Goal: Task Accomplishment & Management: Manage account settings

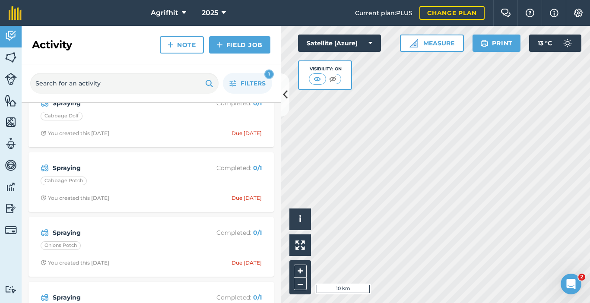
scroll to position [86, 0]
click at [283, 96] on icon at bounding box center [285, 94] width 5 height 15
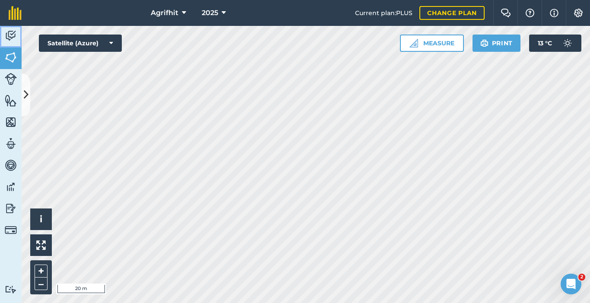
click at [12, 33] on img at bounding box center [11, 35] width 12 height 13
click at [13, 79] on img at bounding box center [11, 79] width 12 height 12
click at [19, 34] on link "Activity" at bounding box center [11, 37] width 22 height 22
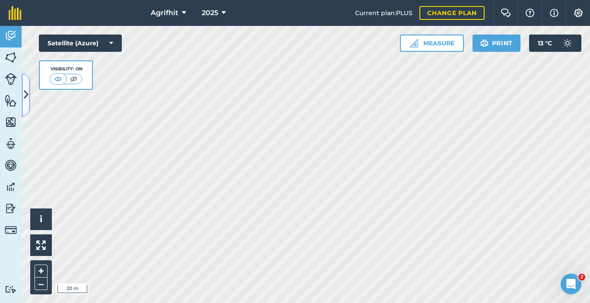
click at [25, 101] on icon at bounding box center [26, 94] width 5 height 15
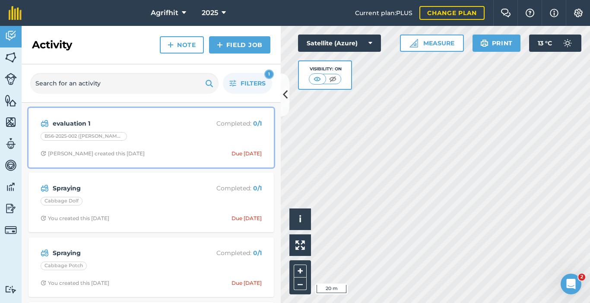
click at [190, 143] on div "BS6-2025-002 ([PERSON_NAME])" at bounding box center [151, 137] width 221 height 11
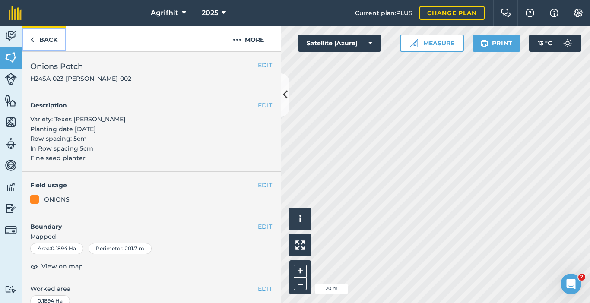
click at [49, 38] on link "Back" at bounding box center [44, 38] width 45 height 25
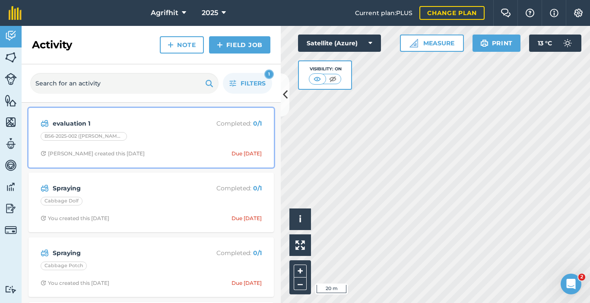
drag, startPoint x: 179, startPoint y: 130, endPoint x: 145, endPoint y: 140, distance: 35.8
click at [145, 140] on div "BS6-2025-002 ([PERSON_NAME])" at bounding box center [151, 137] width 221 height 11
click at [147, 130] on div "evaluation 1 Completed : 0 / 1 BS6-2025-002 ([GEOGRAPHIC_DATA][PERSON_NAME]) [P…" at bounding box center [151, 137] width 235 height 49
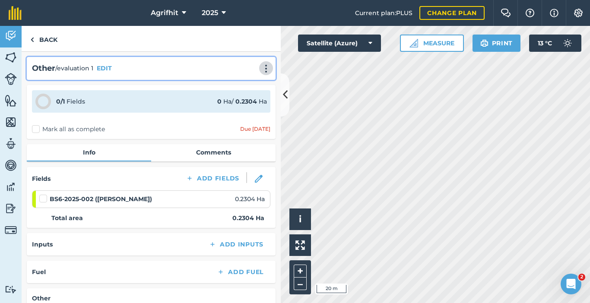
click at [261, 66] on img at bounding box center [266, 68] width 10 height 9
click at [244, 109] on link "Delete" at bounding box center [247, 107] width 55 height 17
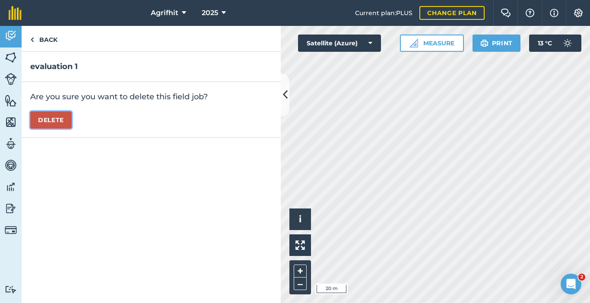
click at [44, 118] on button "Delete" at bounding box center [50, 119] width 41 height 17
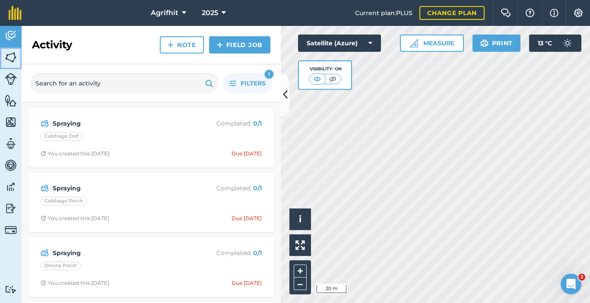
click at [9, 60] on img at bounding box center [11, 57] width 12 height 13
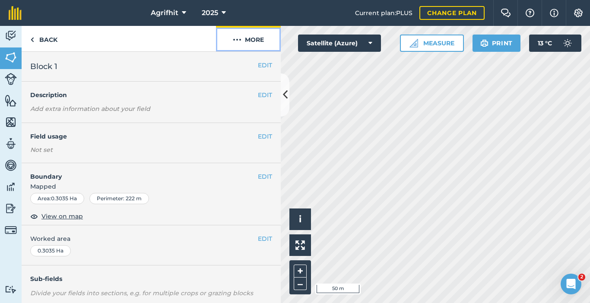
click at [254, 38] on button "More" at bounding box center [248, 38] width 65 height 25
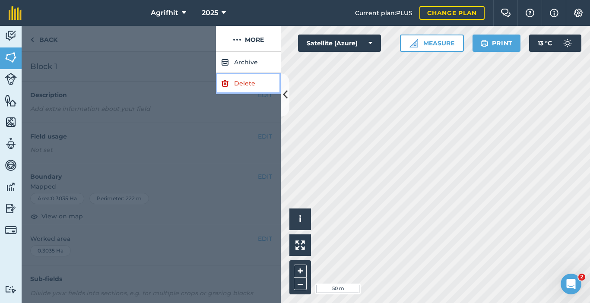
click at [247, 82] on link "Delete" at bounding box center [248, 83] width 65 height 21
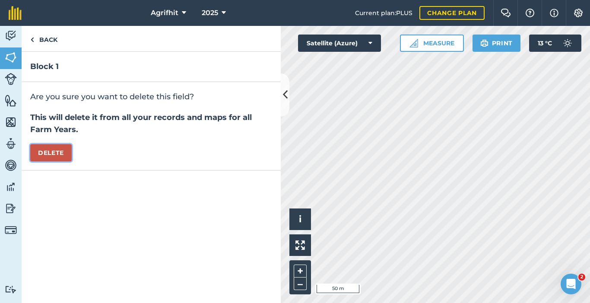
click at [55, 153] on button "Delete" at bounding box center [50, 152] width 41 height 17
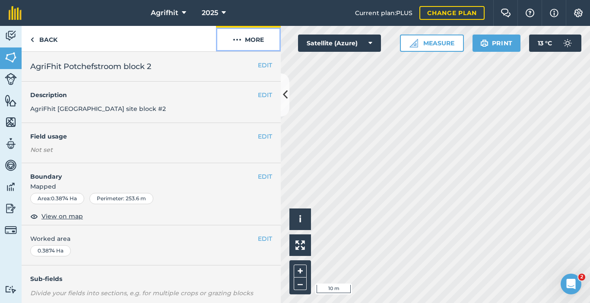
click at [255, 36] on button "More" at bounding box center [248, 38] width 65 height 25
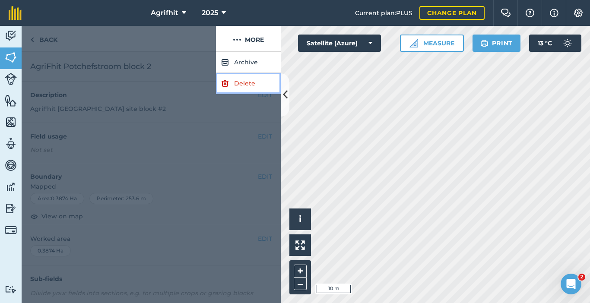
click at [257, 84] on link "Delete" at bounding box center [248, 83] width 65 height 21
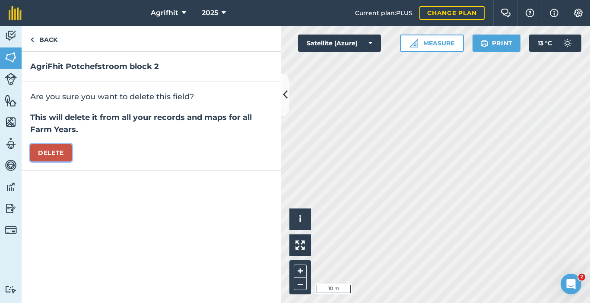
click at [60, 153] on button "Delete" at bounding box center [50, 152] width 41 height 17
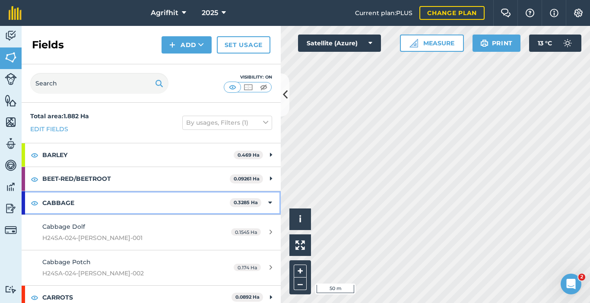
click at [268, 203] on icon at bounding box center [270, 203] width 4 height 10
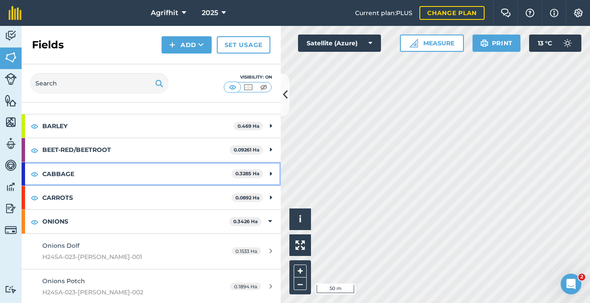
scroll to position [54, 0]
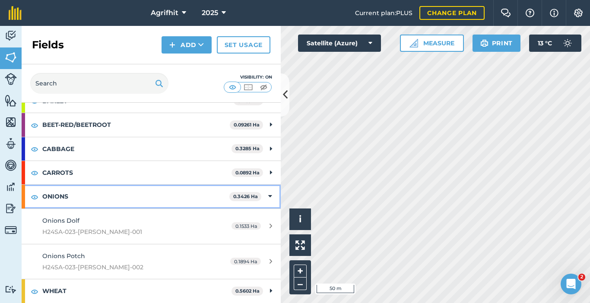
click at [268, 197] on icon at bounding box center [270, 197] width 4 height 10
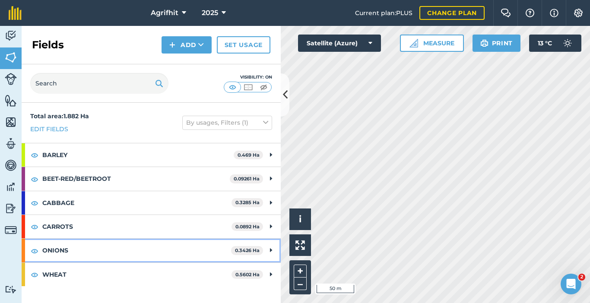
scroll to position [0, 0]
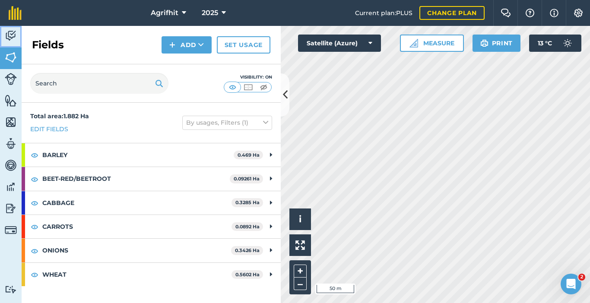
click at [12, 37] on img at bounding box center [11, 35] width 12 height 13
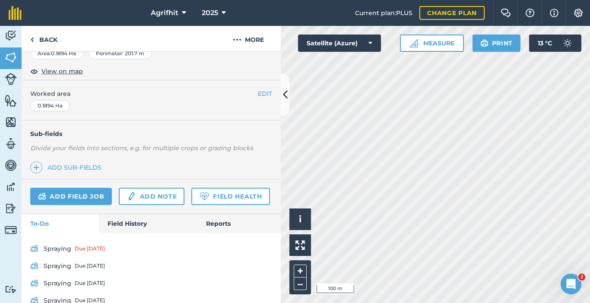
scroll to position [253, 0]
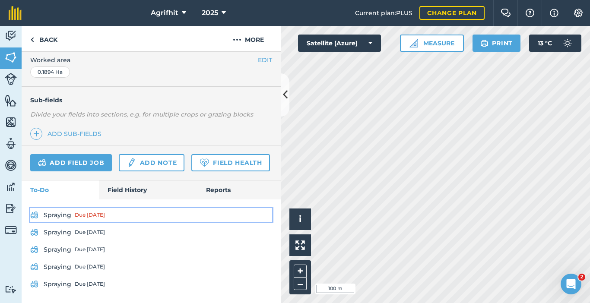
click at [92, 216] on div "Due [DATE]" at bounding box center [90, 215] width 30 height 7
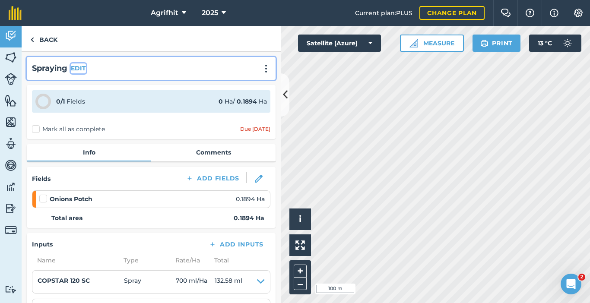
click at [73, 69] on button "EDIT" at bounding box center [78, 69] width 15 height 10
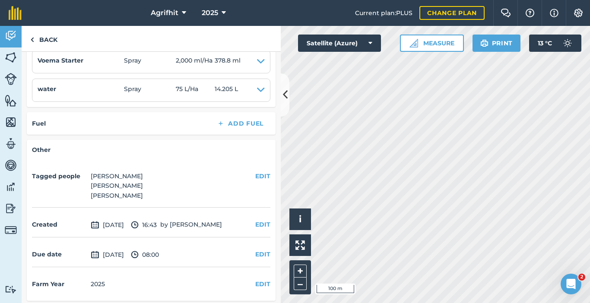
scroll to position [445, 0]
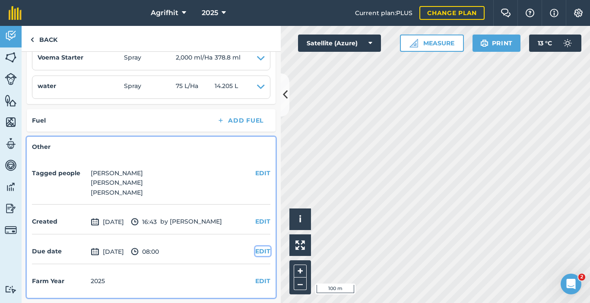
click at [255, 251] on button "EDIT" at bounding box center [262, 252] width 15 height 10
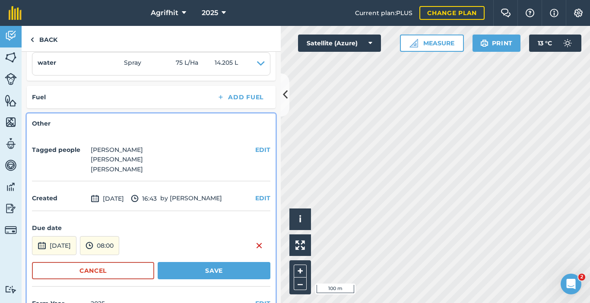
scroll to position [491, 0]
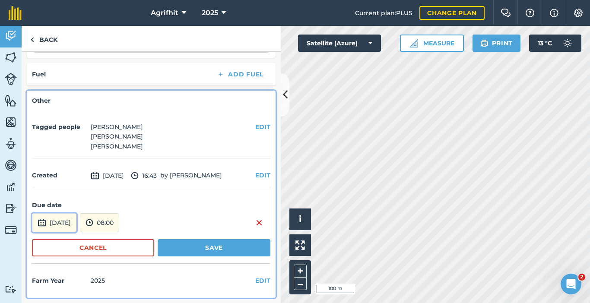
click at [55, 223] on button "[DATE]" at bounding box center [54, 222] width 45 height 19
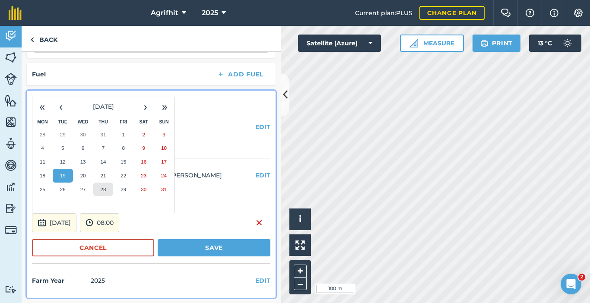
click at [102, 190] on abbr "28" at bounding box center [103, 190] width 6 height 6
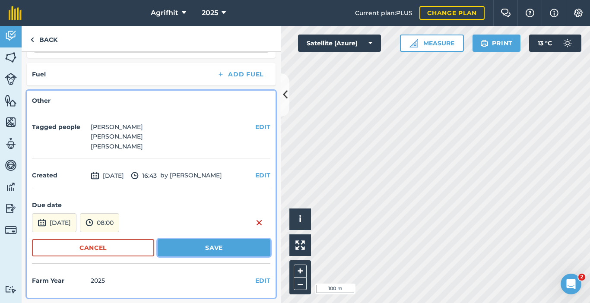
click at [191, 247] on button "Save" at bounding box center [214, 247] width 113 height 17
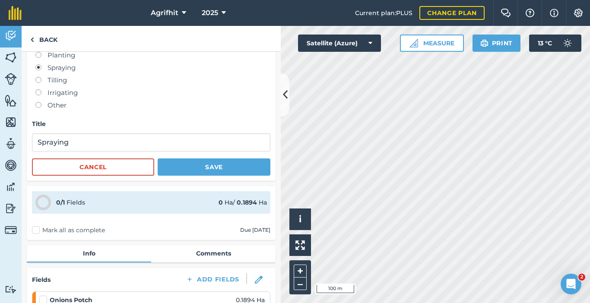
scroll to position [56, 0]
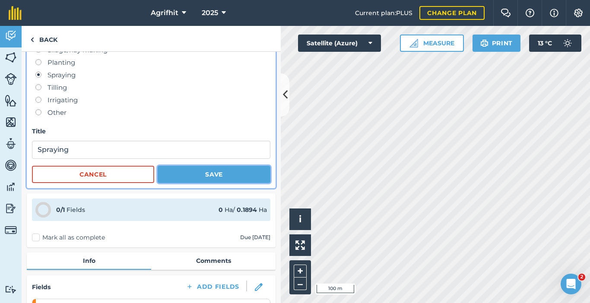
click at [218, 175] on button "Save" at bounding box center [214, 174] width 113 height 17
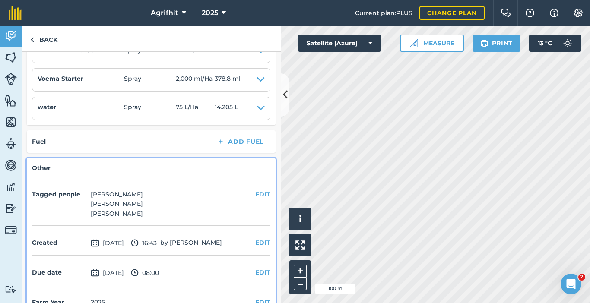
scroll to position [0, 0]
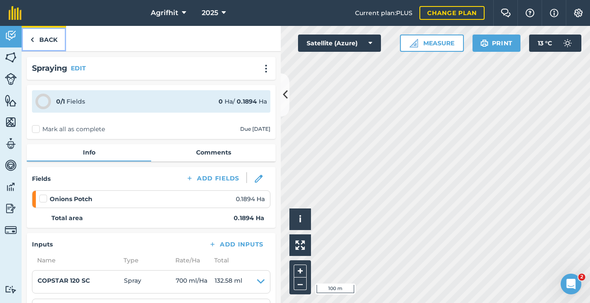
click at [44, 39] on link "Back" at bounding box center [44, 38] width 45 height 25
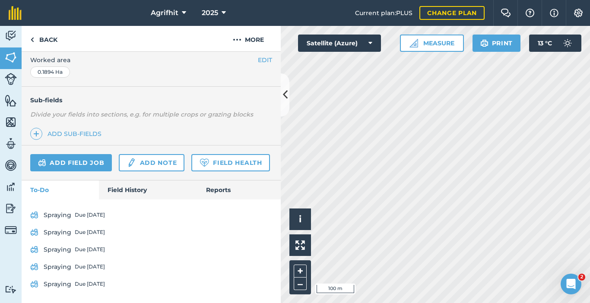
scroll to position [253, 0]
click at [41, 39] on link "Back" at bounding box center [44, 38] width 45 height 25
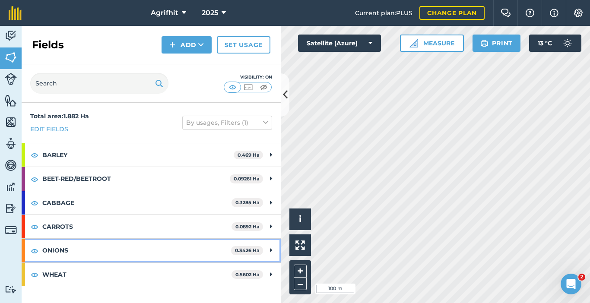
click at [61, 251] on strong "ONIONS" at bounding box center [136, 250] width 189 height 23
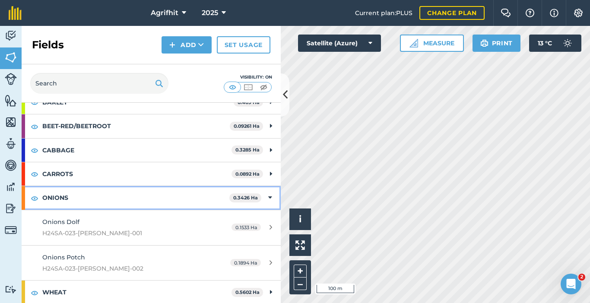
scroll to position [54, 0]
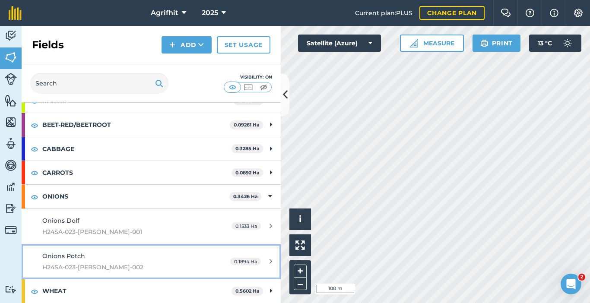
click at [73, 257] on span "Onions Potch" at bounding box center [63, 256] width 43 height 8
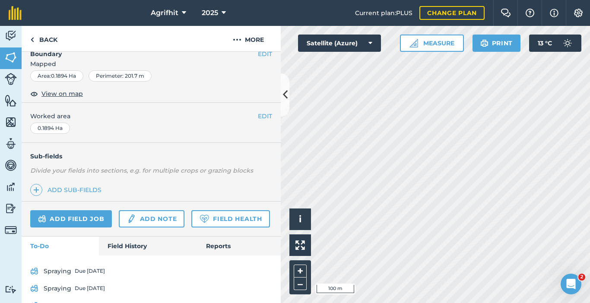
scroll to position [253, 0]
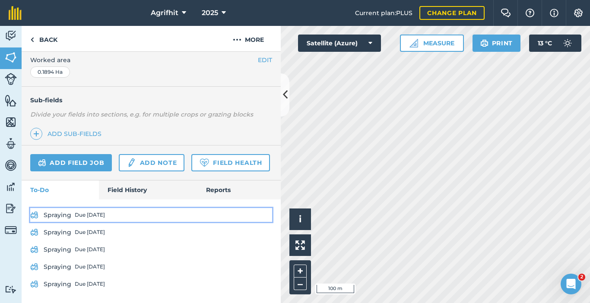
click at [72, 213] on link "Spraying Due [DATE]" at bounding box center [151, 215] width 242 height 14
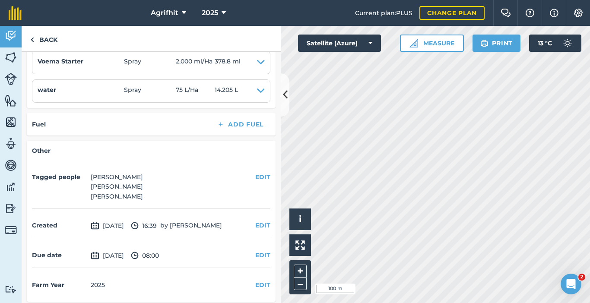
scroll to position [309, 0]
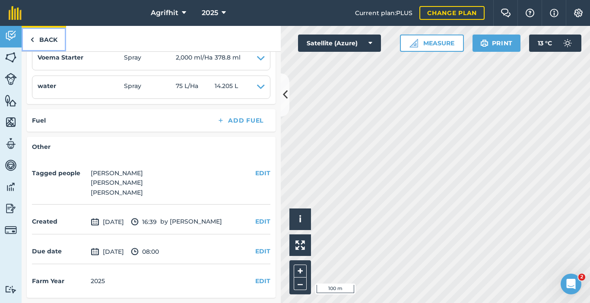
click at [47, 36] on link "Back" at bounding box center [44, 38] width 45 height 25
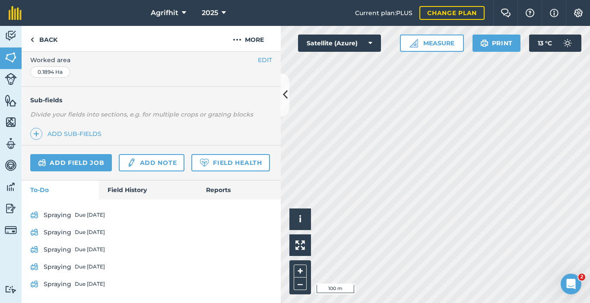
scroll to position [253, 0]
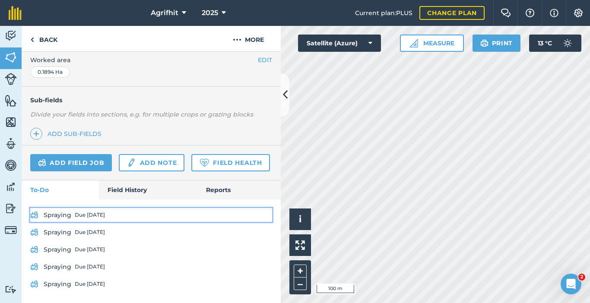
click at [101, 215] on div "Due [DATE]" at bounding box center [90, 215] width 30 height 7
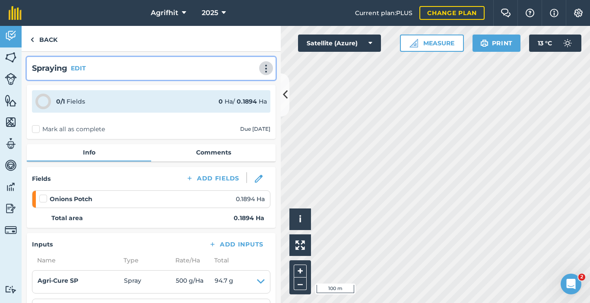
click at [262, 71] on img at bounding box center [266, 68] width 10 height 9
click at [81, 69] on button "EDIT" at bounding box center [78, 69] width 15 height 10
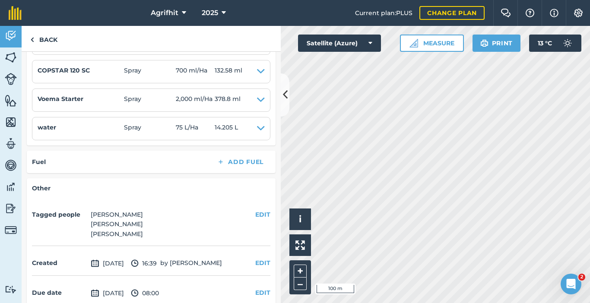
scroll to position [474, 0]
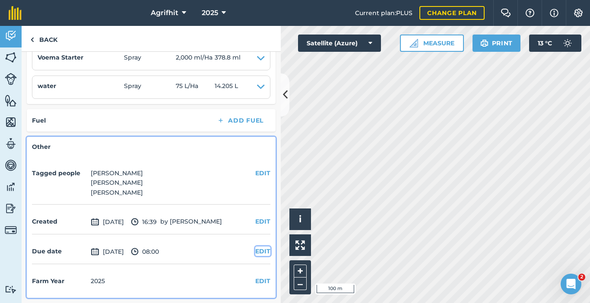
click at [255, 251] on button "EDIT" at bounding box center [262, 252] width 15 height 10
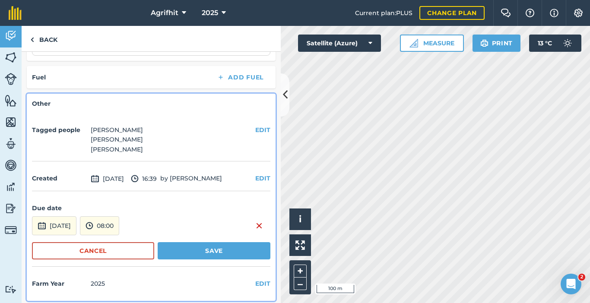
scroll to position [520, 0]
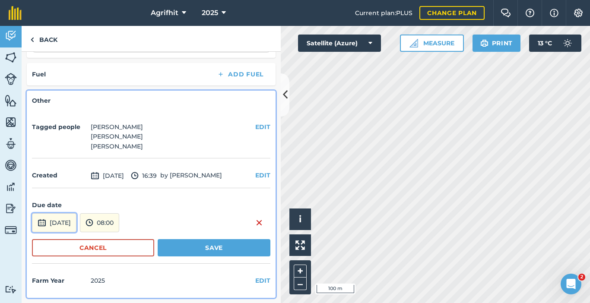
click at [56, 223] on button "[DATE]" at bounding box center [54, 222] width 45 height 19
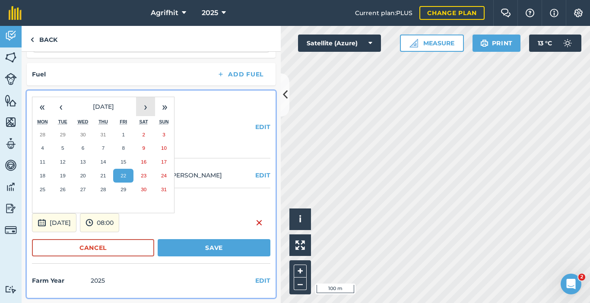
click at [151, 109] on button "›" at bounding box center [145, 106] width 19 height 19
click at [104, 150] on abbr "11" at bounding box center [103, 148] width 6 height 6
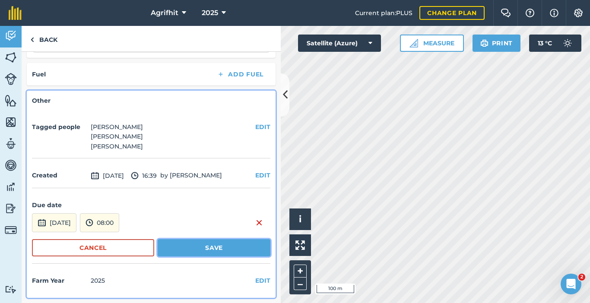
click at [222, 248] on button "Save" at bounding box center [214, 247] width 113 height 17
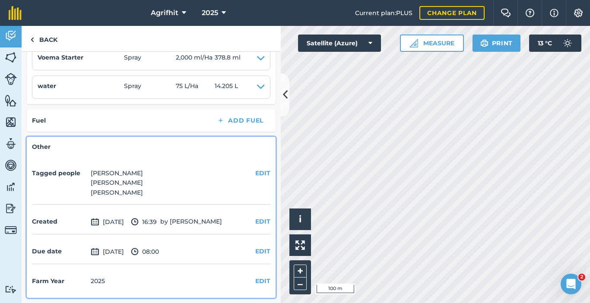
scroll to position [474, 0]
click at [52, 41] on link "Back" at bounding box center [44, 38] width 45 height 25
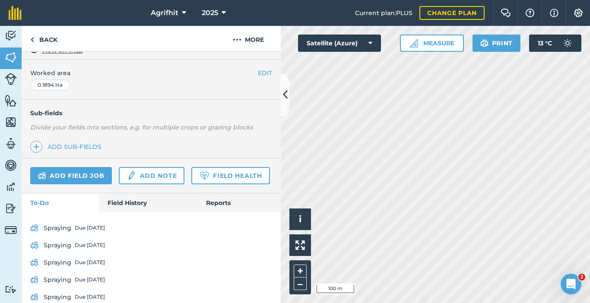
scroll to position [253, 0]
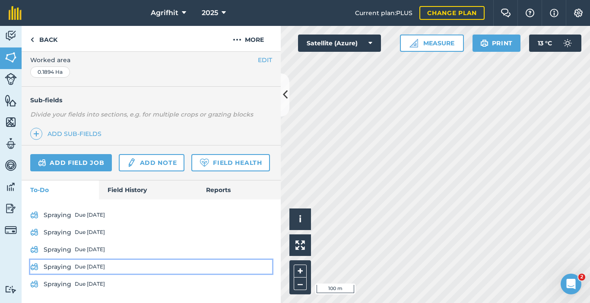
click at [99, 267] on div "Due [DATE]" at bounding box center [90, 267] width 30 height 7
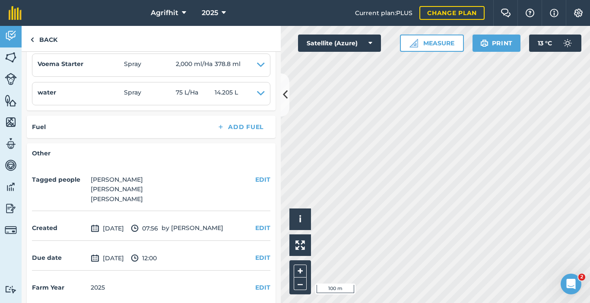
scroll to position [280, 0]
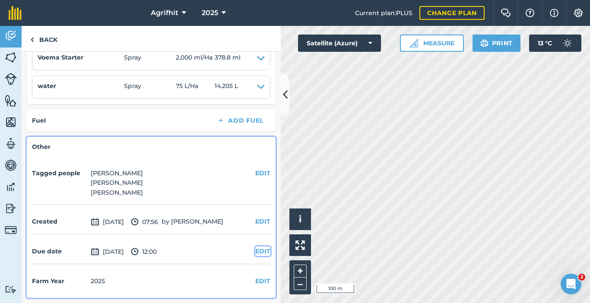
click at [257, 250] on button "EDIT" at bounding box center [262, 252] width 15 height 10
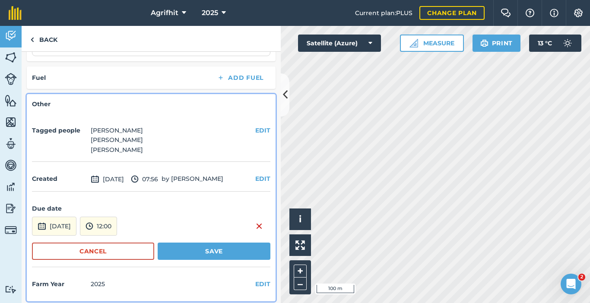
scroll to position [327, 0]
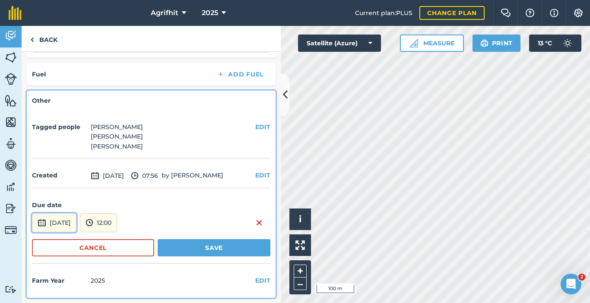
click at [71, 222] on button "[DATE]" at bounding box center [54, 222] width 45 height 19
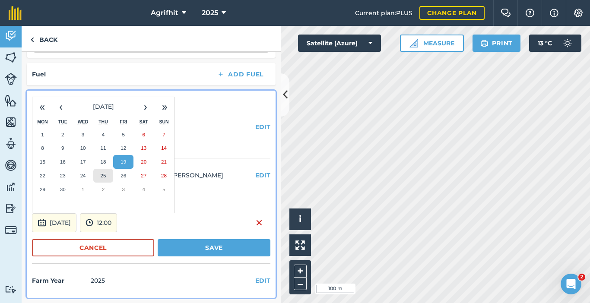
click at [100, 175] on button "25" at bounding box center [103, 176] width 20 height 14
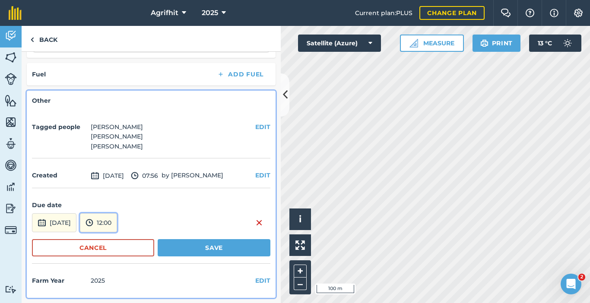
click at [117, 222] on button "12:00" at bounding box center [98, 222] width 37 height 19
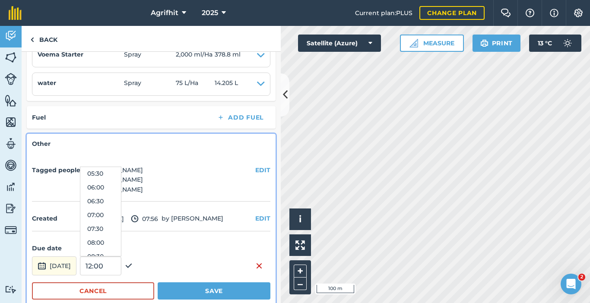
scroll to position [173, 0]
click at [115, 225] on button "08:00" at bounding box center [100, 223] width 41 height 14
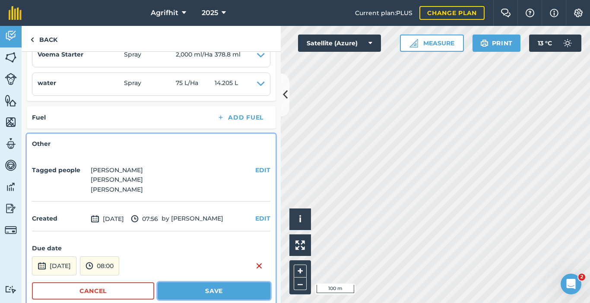
drag, startPoint x: 210, startPoint y: 292, endPoint x: 205, endPoint y: 292, distance: 5.2
click at [210, 292] on button "Save" at bounding box center [214, 291] width 113 height 17
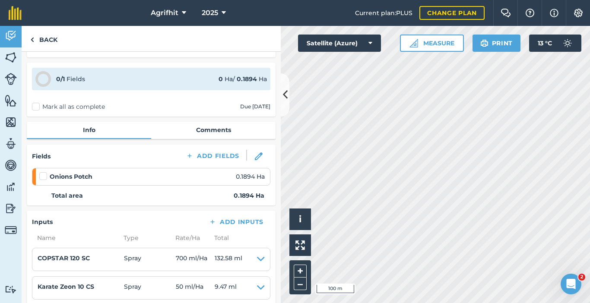
scroll to position [21, 0]
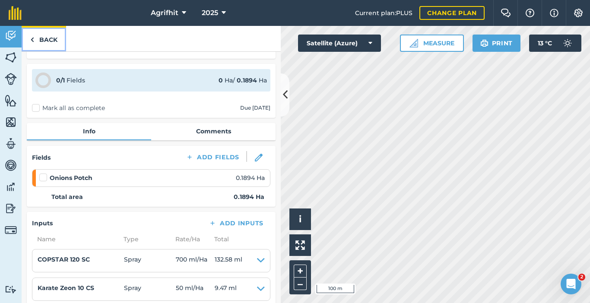
click at [47, 37] on link "Back" at bounding box center [44, 38] width 45 height 25
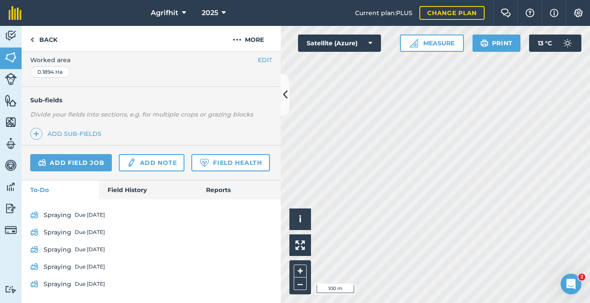
scroll to position [253, 0]
click at [39, 41] on link "Back" at bounding box center [44, 38] width 45 height 25
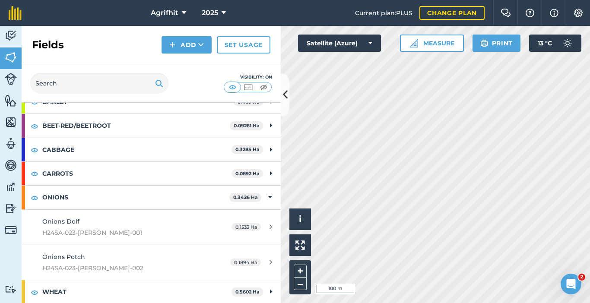
scroll to position [54, 0]
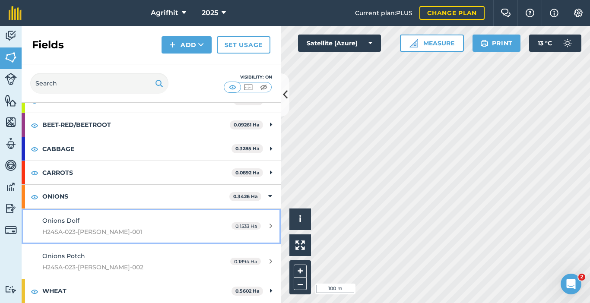
click at [80, 218] on div "Onions Dolf H24SA-023-[PERSON_NAME]-001" at bounding box center [123, 226] width 162 height 21
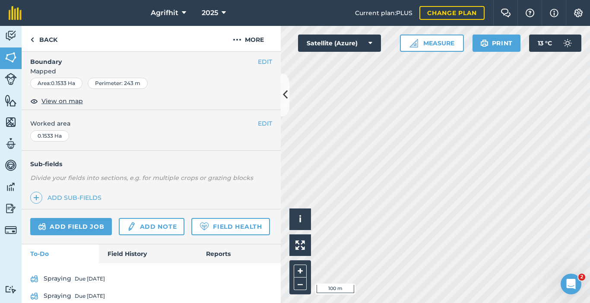
scroll to position [215, 0]
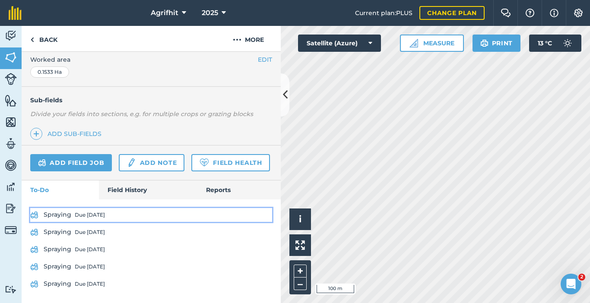
click at [100, 213] on div "Due [DATE]" at bounding box center [90, 215] width 30 height 7
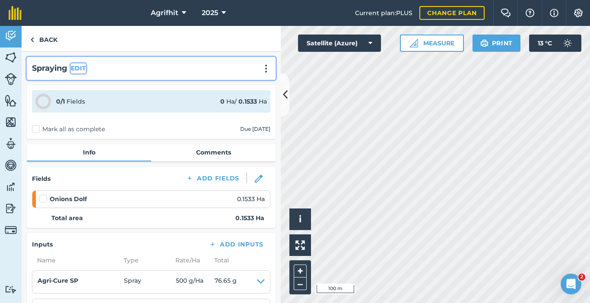
click at [76, 70] on button "EDIT" at bounding box center [78, 69] width 15 height 10
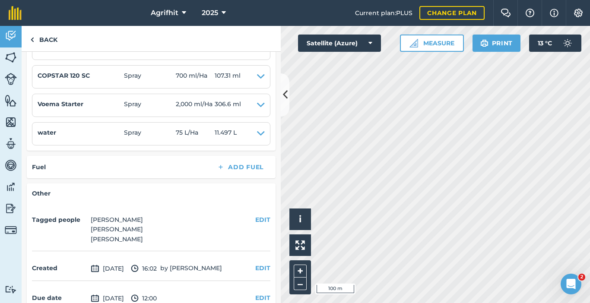
scroll to position [474, 0]
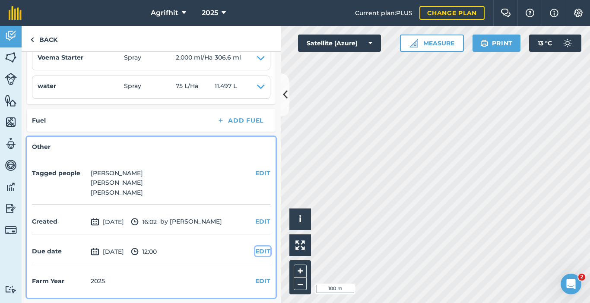
click at [260, 252] on button "EDIT" at bounding box center [262, 252] width 15 height 10
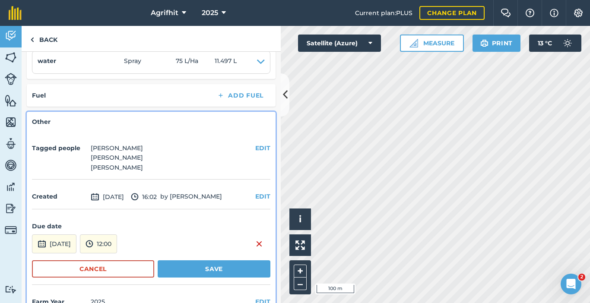
scroll to position [520, 0]
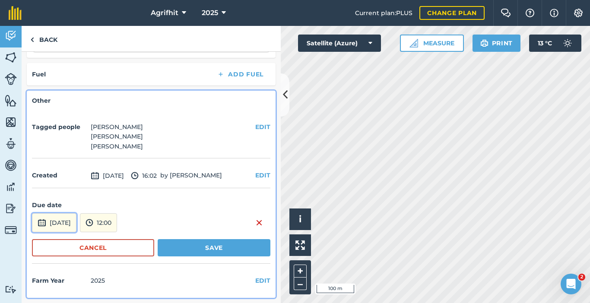
click at [64, 219] on button "[DATE]" at bounding box center [54, 222] width 45 height 19
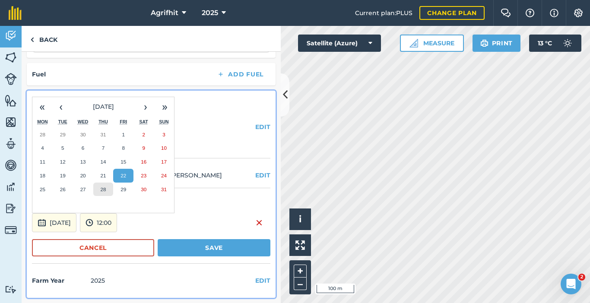
drag, startPoint x: 104, startPoint y: 189, endPoint x: 121, endPoint y: 205, distance: 23.9
click at [104, 189] on abbr "28" at bounding box center [103, 190] width 6 height 6
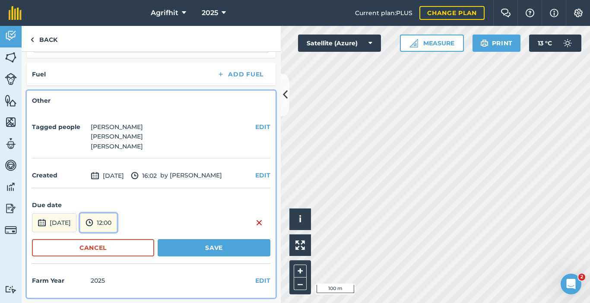
click at [117, 223] on button "12:00" at bounding box center [98, 222] width 37 height 19
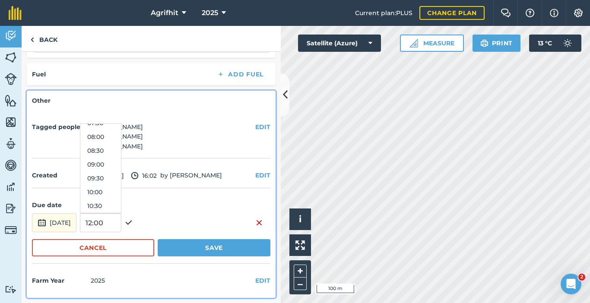
scroll to position [204, 0]
click at [121, 151] on button "08:00" at bounding box center [100, 148] width 41 height 14
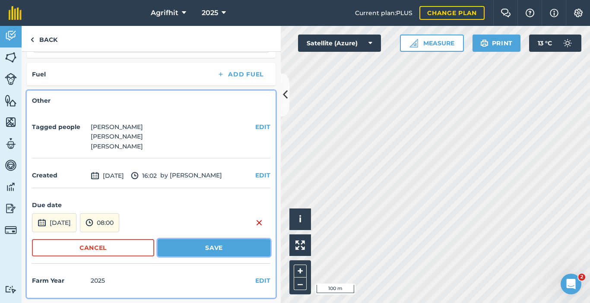
click at [214, 250] on button "Save" at bounding box center [214, 247] width 113 height 17
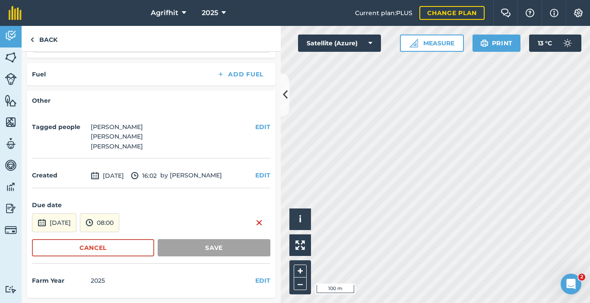
scroll to position [474, 0]
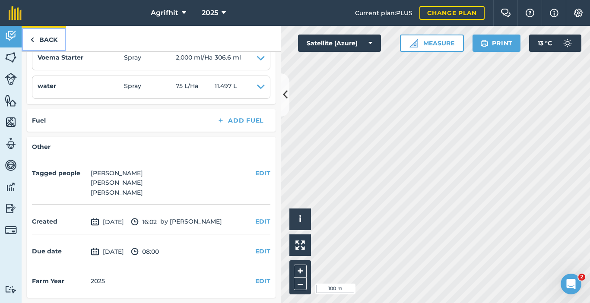
click at [51, 37] on link "Back" at bounding box center [44, 38] width 45 height 25
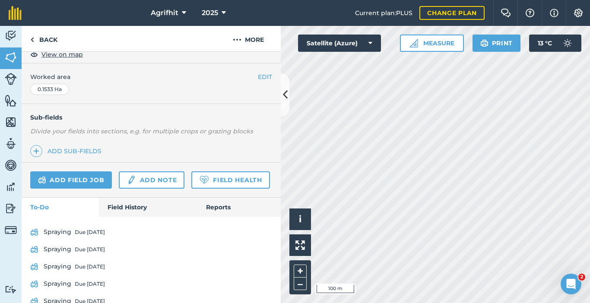
scroll to position [215, 0]
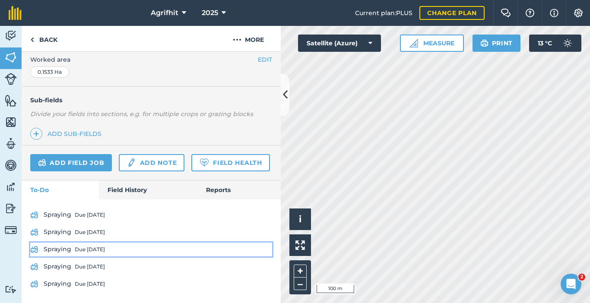
click at [96, 251] on div "Due [DATE]" at bounding box center [90, 249] width 30 height 7
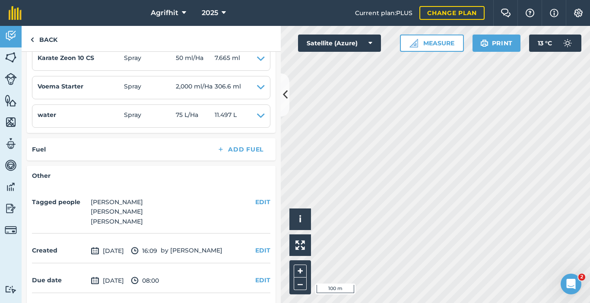
scroll to position [280, 0]
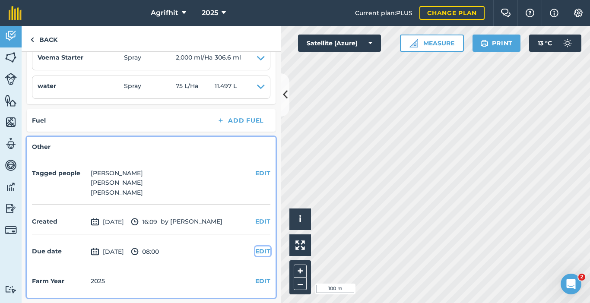
click at [255, 247] on button "EDIT" at bounding box center [262, 252] width 15 height 10
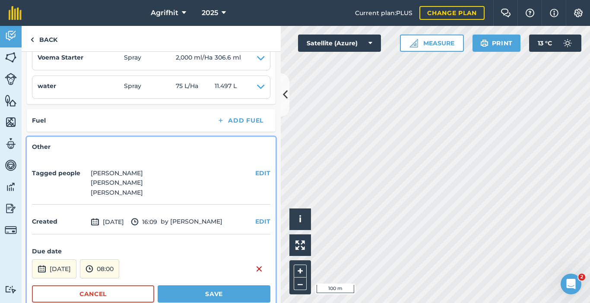
scroll to position [327, 0]
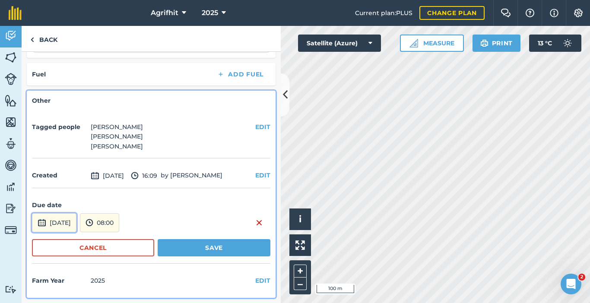
click at [74, 219] on button "[DATE]" at bounding box center [54, 222] width 45 height 19
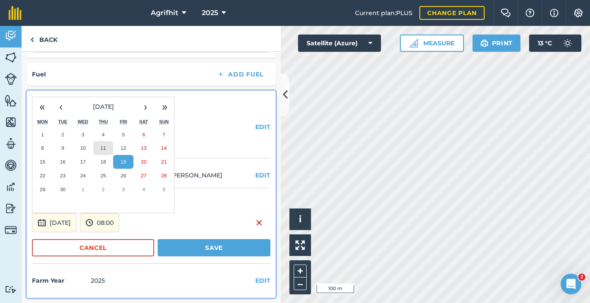
click at [106, 150] on button "11" at bounding box center [103, 148] width 20 height 14
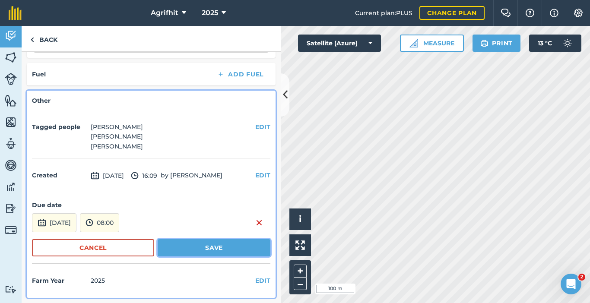
click at [211, 251] on button "Save" at bounding box center [214, 247] width 113 height 17
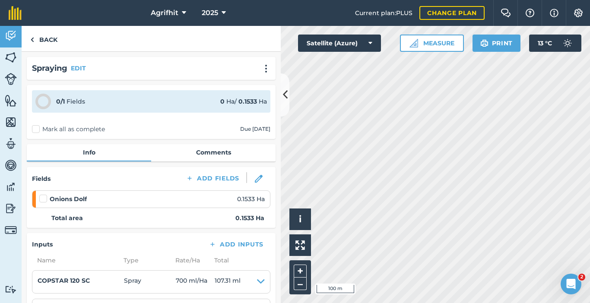
scroll to position [280, 0]
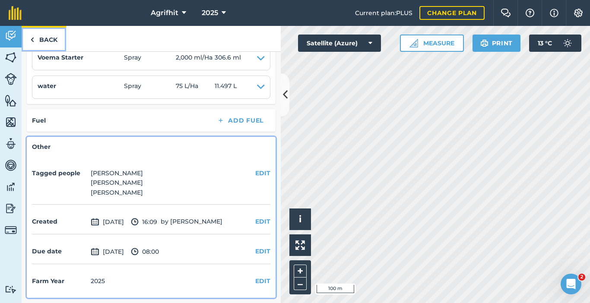
click at [51, 38] on link "Back" at bounding box center [44, 38] width 45 height 25
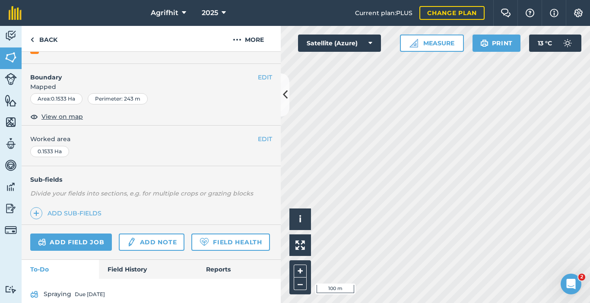
scroll to position [215, 0]
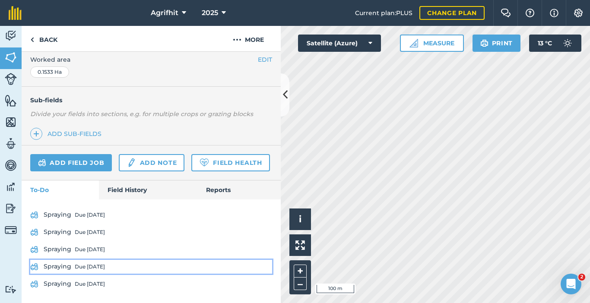
click at [95, 267] on div "Due [DATE]" at bounding box center [90, 267] width 30 height 7
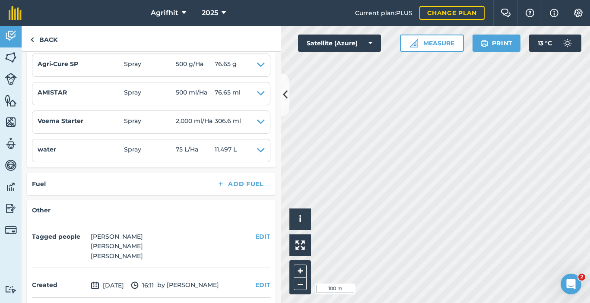
scroll to position [280, 0]
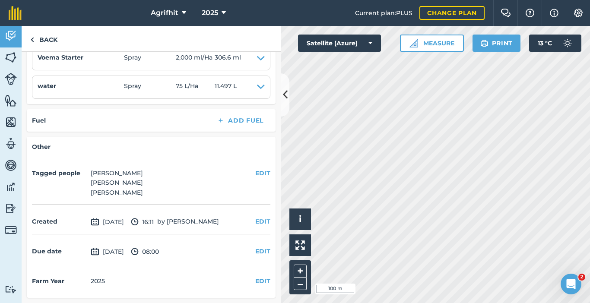
click at [124, 252] on span "[DATE]" at bounding box center [107, 252] width 33 height 10
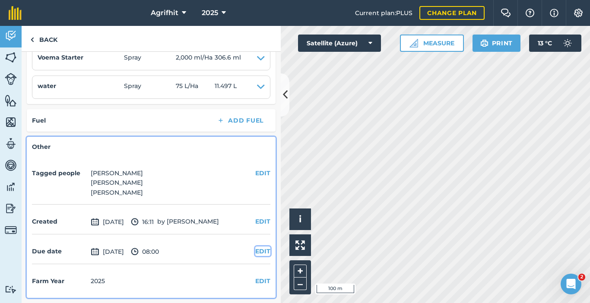
click at [256, 250] on button "EDIT" at bounding box center [262, 252] width 15 height 10
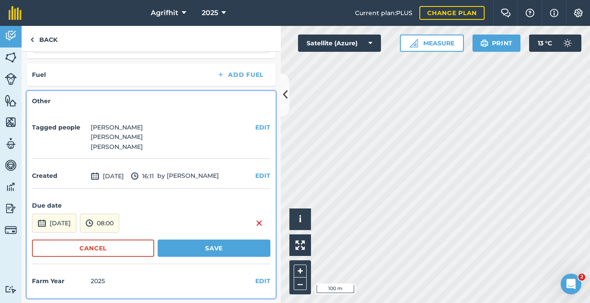
scroll to position [327, 0]
click at [76, 221] on button "[DATE]" at bounding box center [54, 222] width 45 height 19
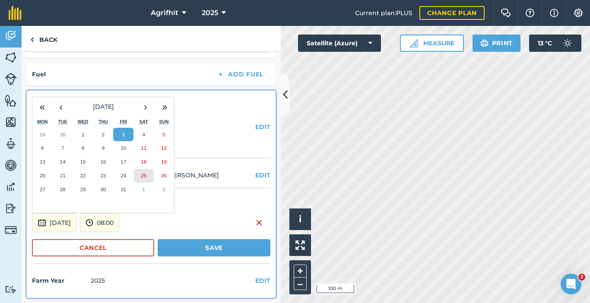
click at [146, 177] on abbr "25" at bounding box center [144, 176] width 6 height 6
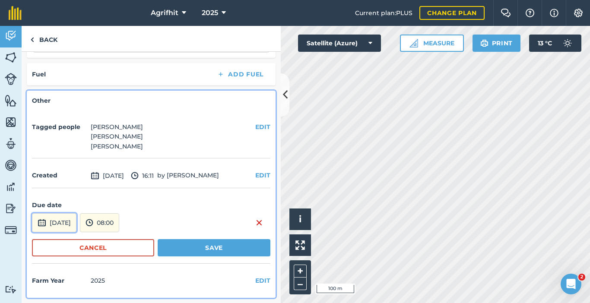
click at [76, 224] on button "[DATE]" at bounding box center [54, 222] width 45 height 19
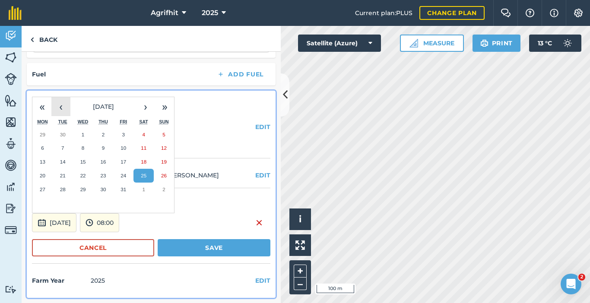
click at [63, 108] on button "‹" at bounding box center [60, 106] width 19 height 19
click at [102, 175] on abbr "25" at bounding box center [103, 176] width 6 height 6
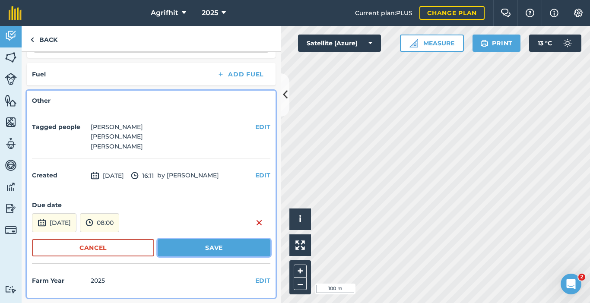
click at [201, 246] on button "Save" at bounding box center [214, 247] width 113 height 17
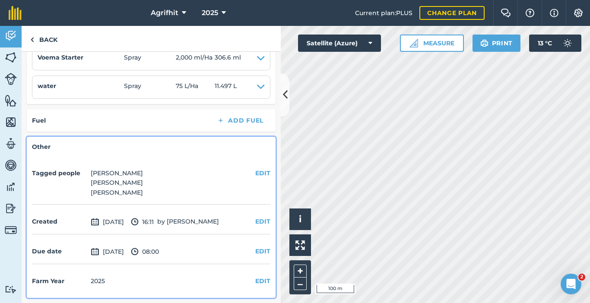
scroll to position [0, 0]
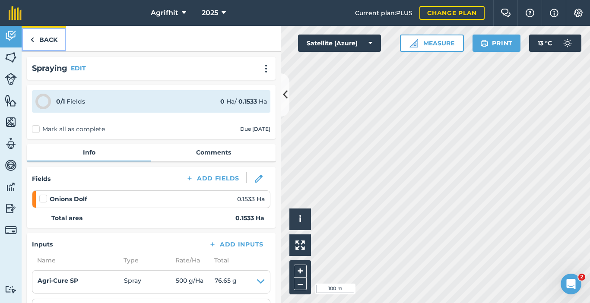
click at [39, 36] on link "Back" at bounding box center [44, 38] width 45 height 25
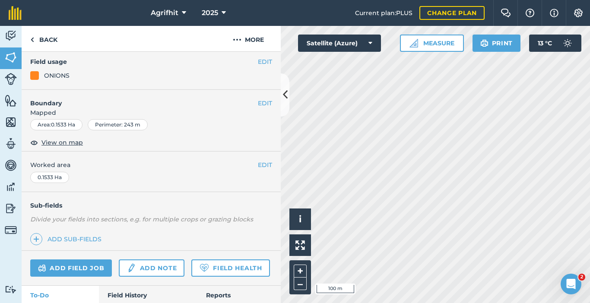
scroll to position [215, 0]
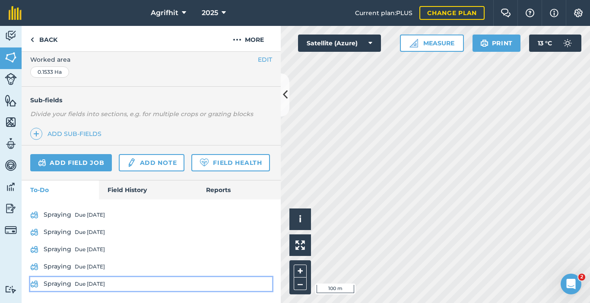
click at [93, 281] on div "Due [DATE]" at bounding box center [90, 284] width 30 height 7
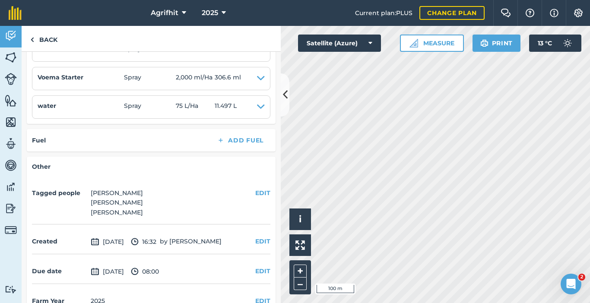
scroll to position [252, 0]
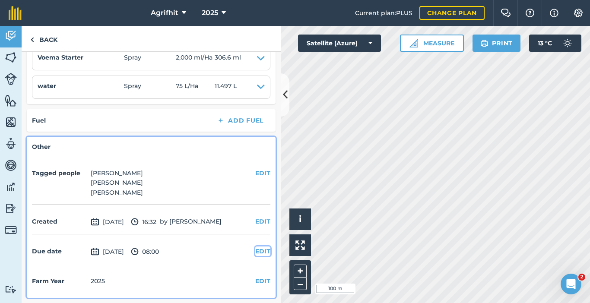
click at [255, 254] on button "EDIT" at bounding box center [262, 252] width 15 height 10
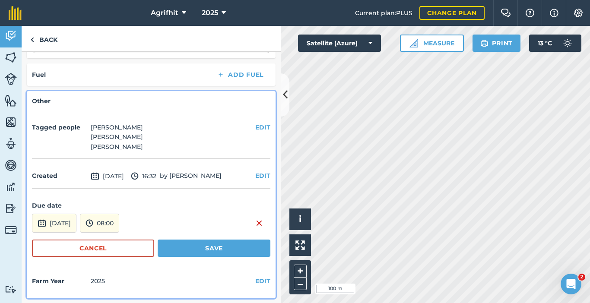
scroll to position [298, 0]
click at [76, 215] on button "[DATE]" at bounding box center [54, 222] width 45 height 19
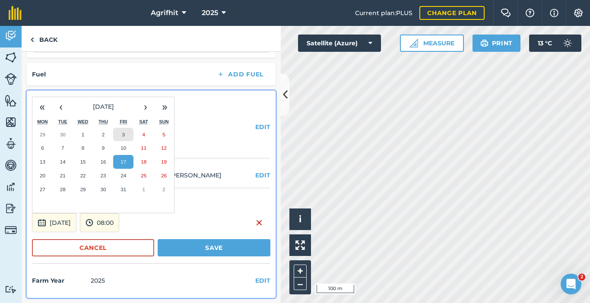
click at [123, 138] on button "3" at bounding box center [123, 135] width 20 height 14
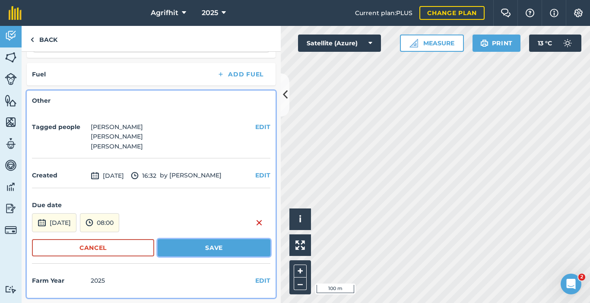
click at [193, 246] on button "Save" at bounding box center [214, 247] width 113 height 17
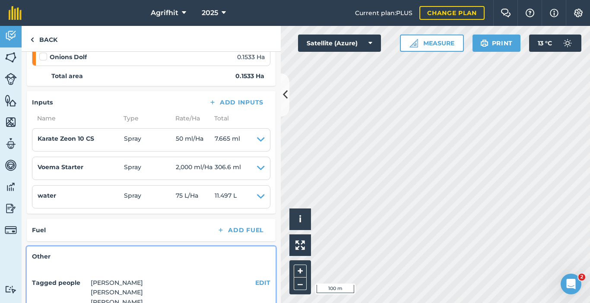
scroll to position [0, 0]
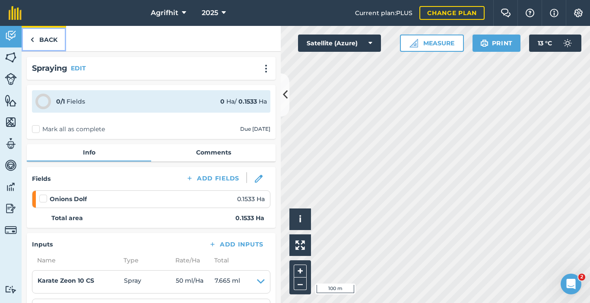
click at [45, 43] on link "Back" at bounding box center [44, 38] width 45 height 25
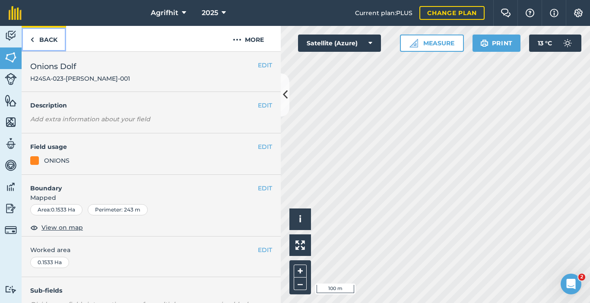
click at [48, 40] on link "Back" at bounding box center [44, 38] width 45 height 25
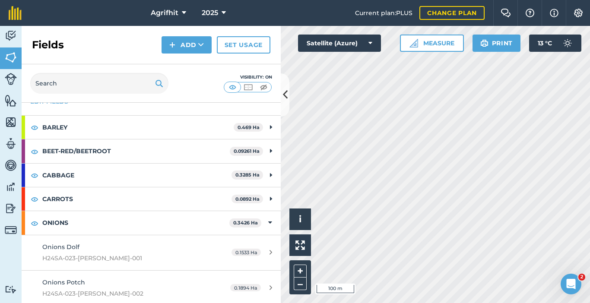
scroll to position [54, 0]
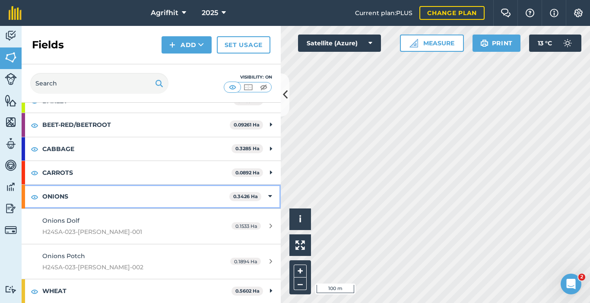
click at [268, 198] on icon at bounding box center [270, 197] width 4 height 10
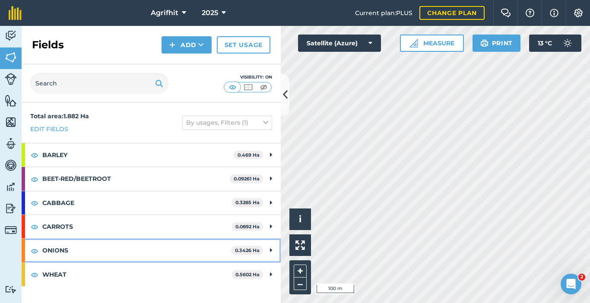
scroll to position [0, 0]
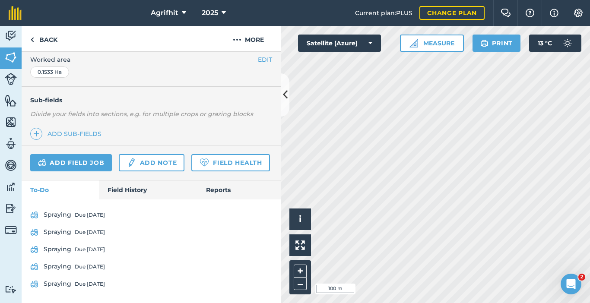
scroll to position [215, 0]
